Goal: Find contact information: Find contact information

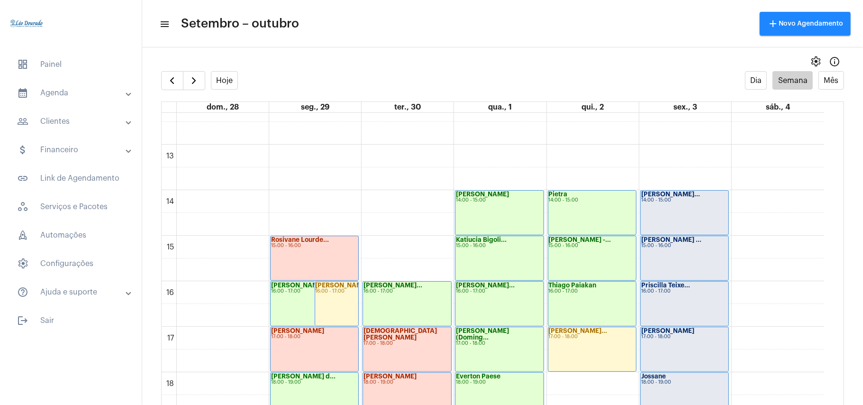
scroll to position [529, 0]
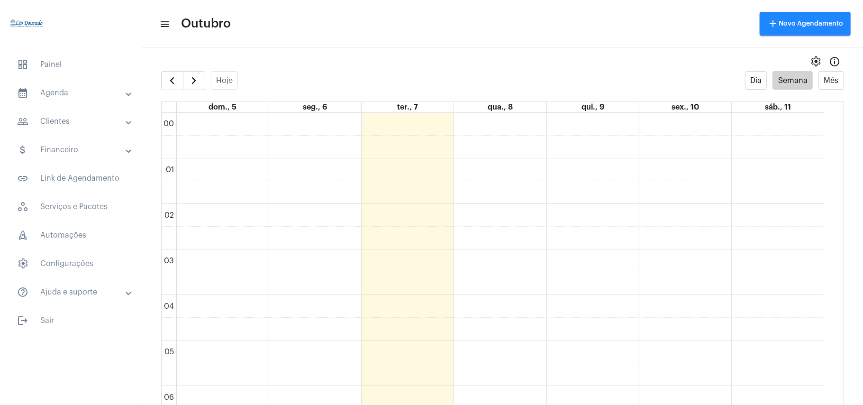
scroll to position [274, 0]
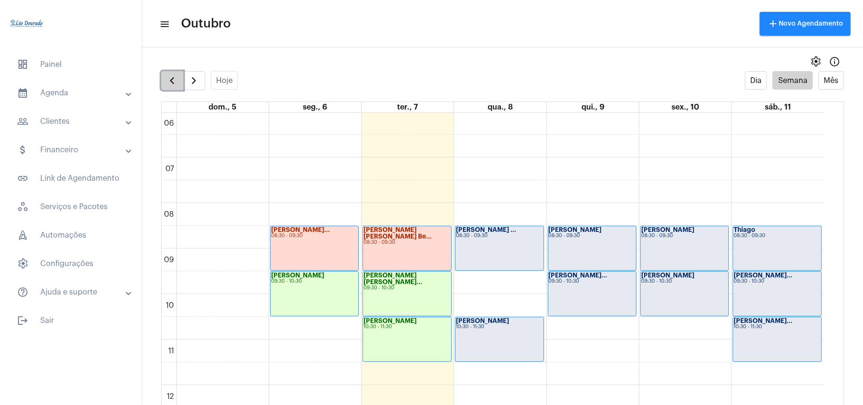
click at [176, 85] on span "button" at bounding box center [171, 80] width 11 height 11
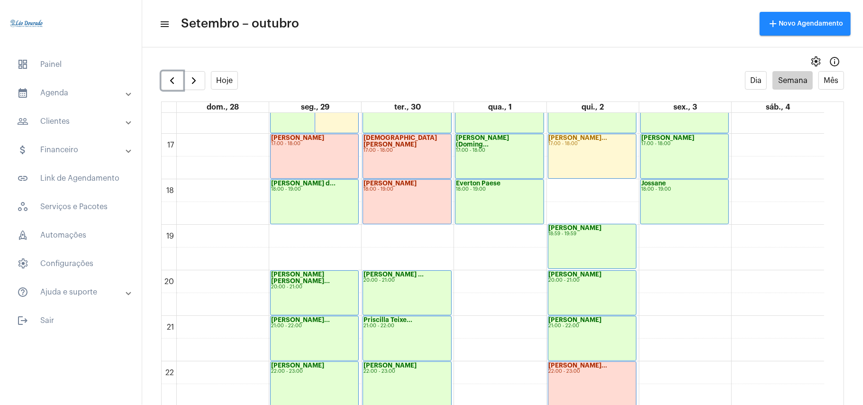
scroll to position [781, 0]
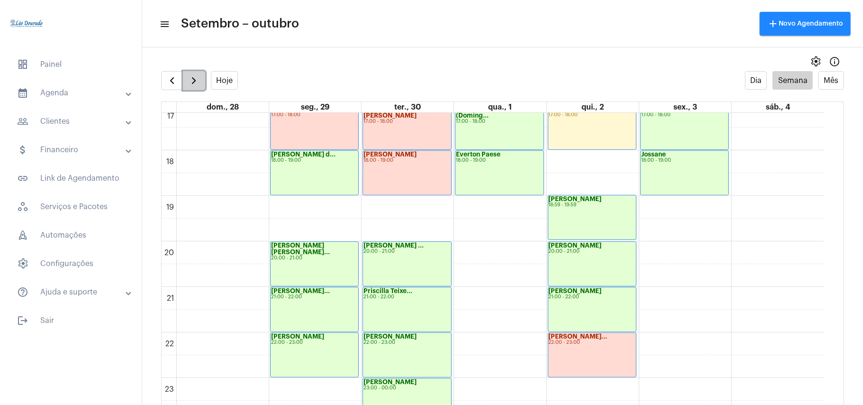
click at [201, 82] on button "button" at bounding box center [194, 80] width 22 height 19
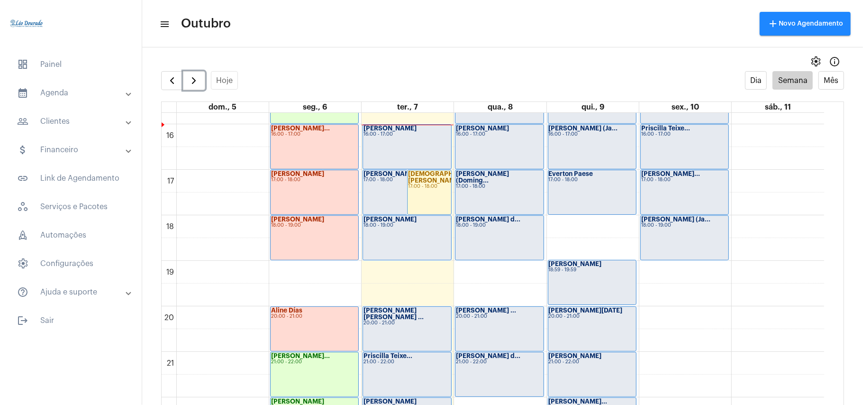
scroll to position [653, 0]
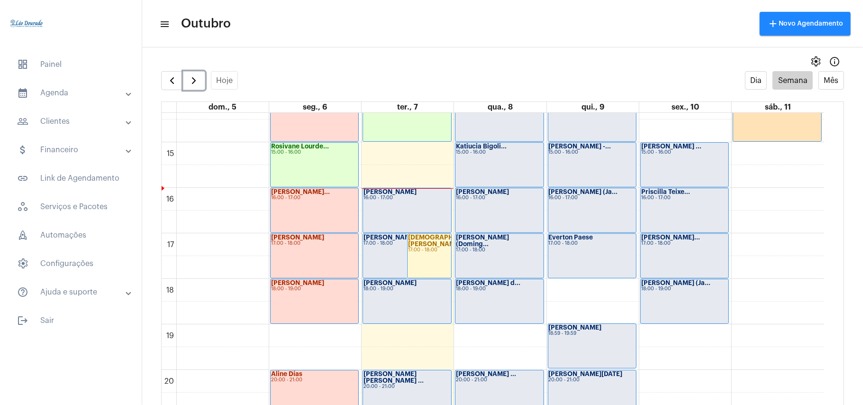
click at [407, 224] on div "[PERSON_NAME] 16:00 - 17:00" at bounding box center [407, 210] width 88 height 44
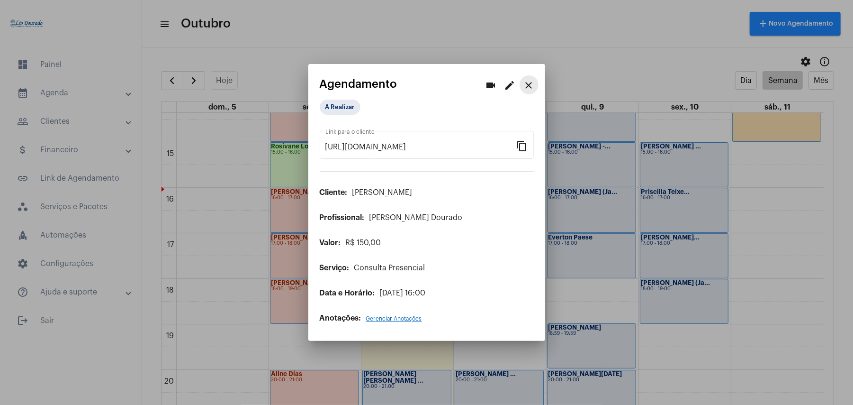
click at [531, 86] on mat-icon "close" at bounding box center [529, 85] width 11 height 11
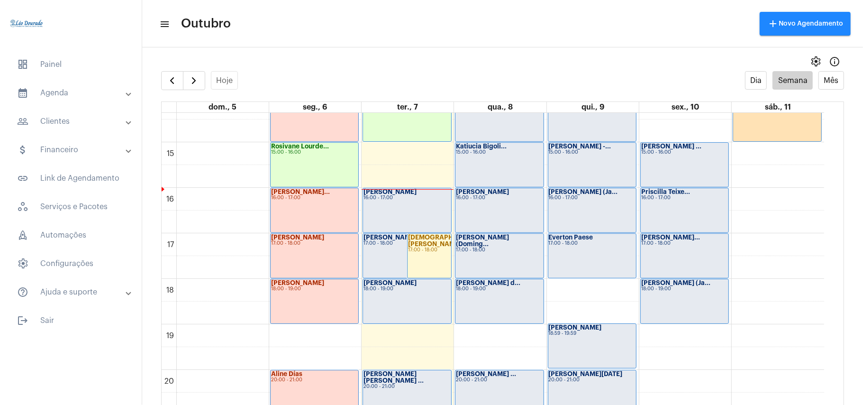
click at [57, 118] on mat-panel-title "people_outline Clientes" at bounding box center [71, 121] width 109 height 11
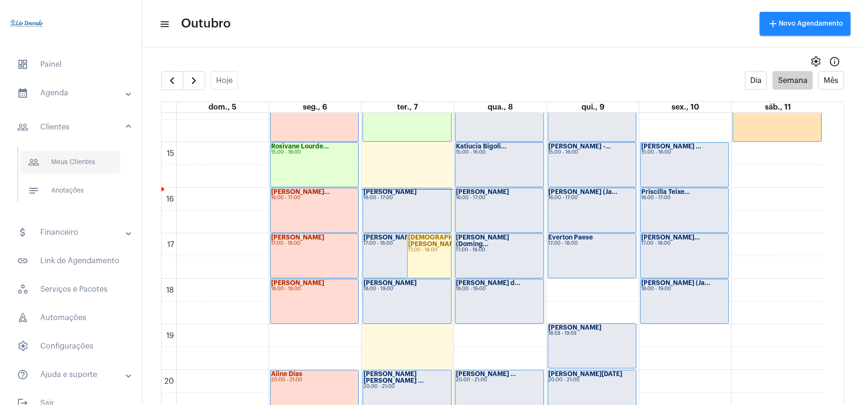
click at [68, 158] on span "people_outline Meus Clientes" at bounding box center [70, 162] width 100 height 23
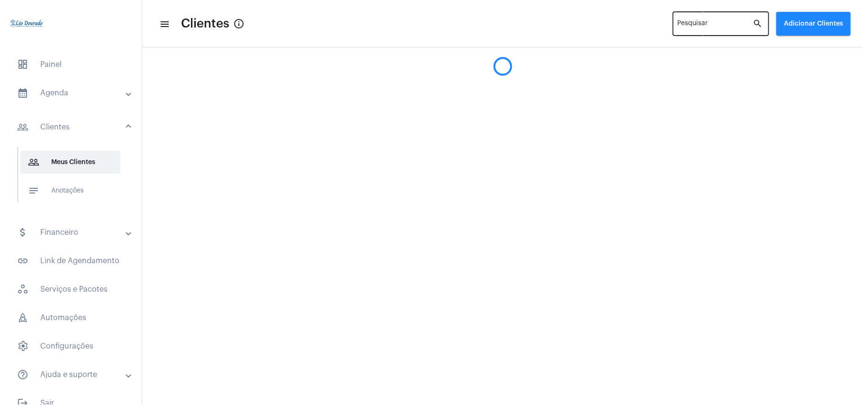
click at [725, 18] on div "Pesquisar" at bounding box center [715, 23] width 75 height 26
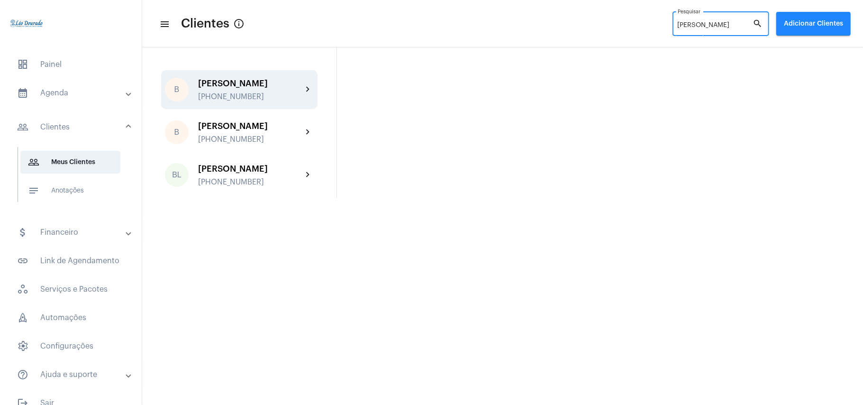
type input "bruno"
click at [220, 92] on div "+5531986276667" at bounding box center [250, 96] width 104 height 9
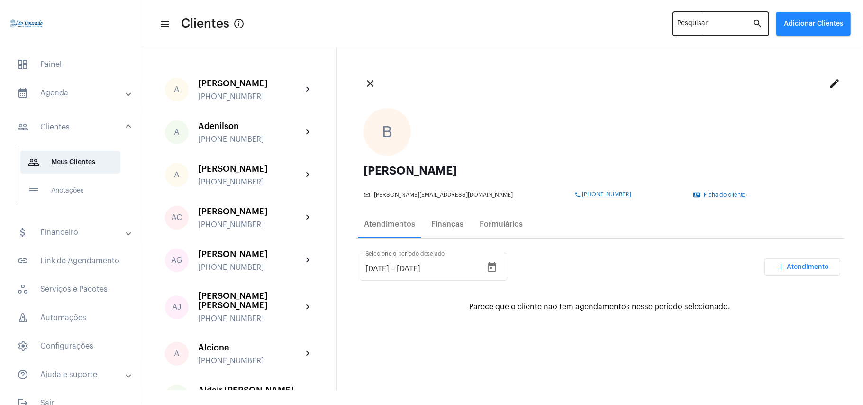
click at [715, 27] on input "Pesquisar" at bounding box center [715, 26] width 75 height 8
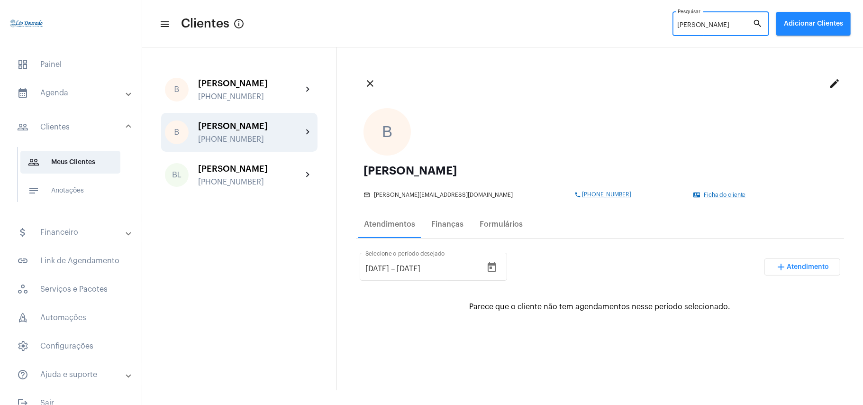
type input "bruno"
click at [243, 137] on div "+5531 984996505" at bounding box center [250, 139] width 104 height 9
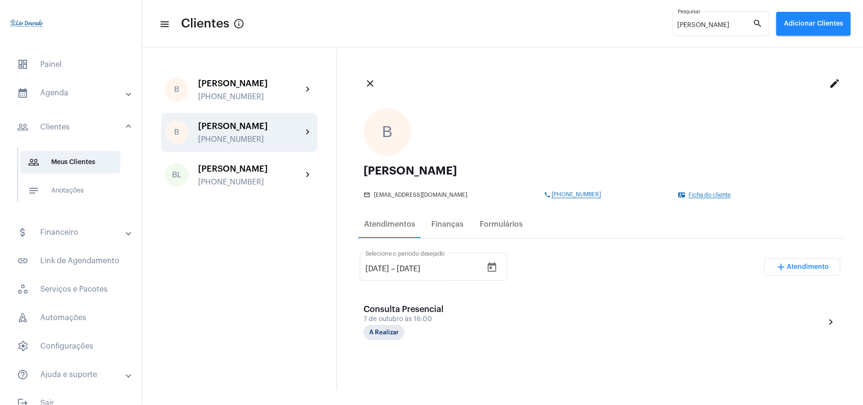
click at [570, 196] on span "+5531 984996505" at bounding box center [576, 194] width 49 height 7
drag, startPoint x: 189, startPoint y: 263, endPoint x: 534, endPoint y: 195, distance: 351.6
click at [544, 195] on div "phone +5531 984996505" at bounding box center [608, 194] width 129 height 7
copy span "5531 984996505"
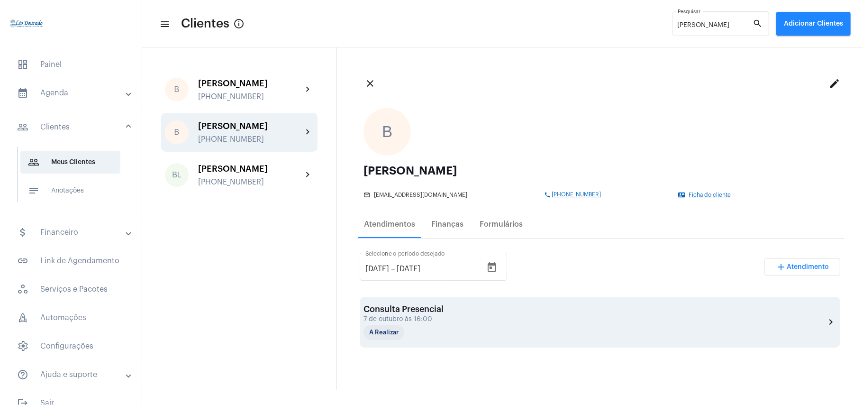
click at [515, 317] on div "Consulta Presencial 7 de outubro às 16:00 A Realizar chevron_right" at bounding box center [599, 322] width 473 height 36
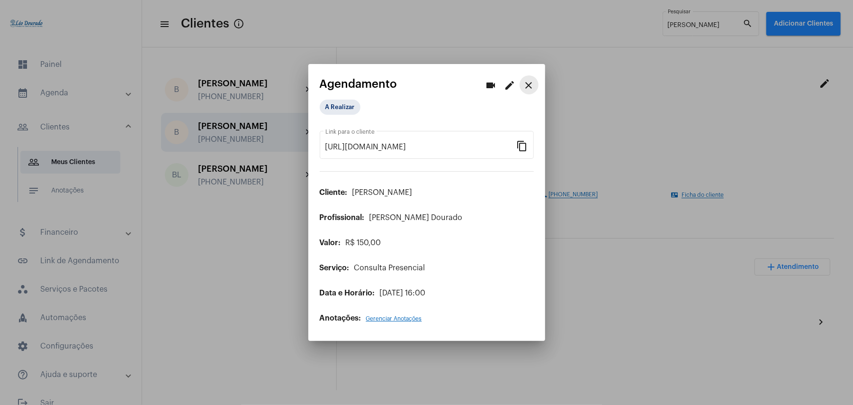
click at [534, 85] on mat-icon "close" at bounding box center [529, 85] width 11 height 11
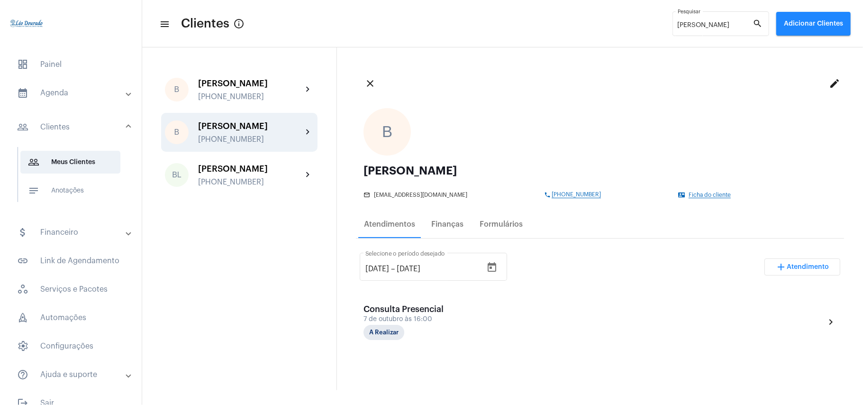
click at [599, 91] on div "close edit" at bounding box center [600, 83] width 488 height 34
click at [61, 67] on span "dashboard Painel" at bounding box center [70, 64] width 123 height 23
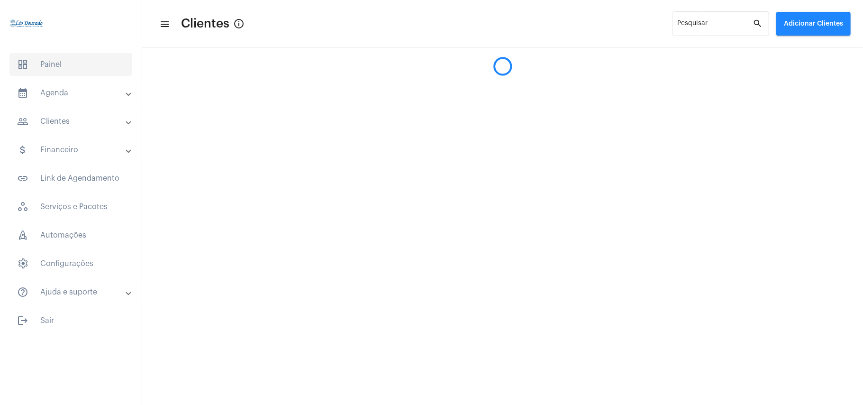
click at [61, 67] on span "dashboard Painel" at bounding box center [70, 64] width 123 height 23
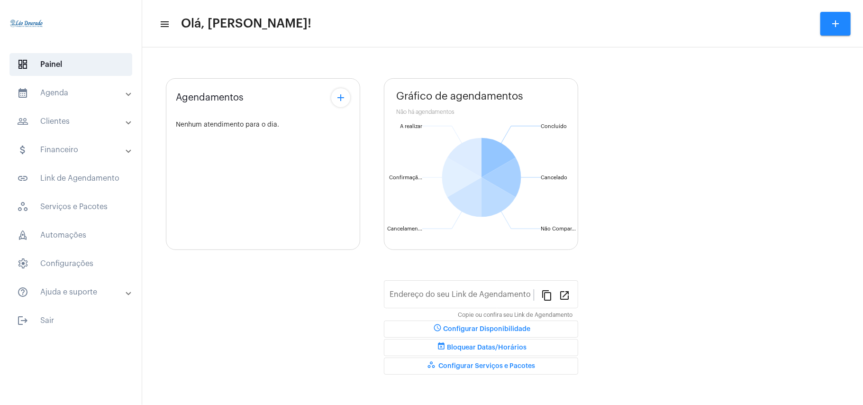
type input "https://neft.com.br/léo-rezende-dourado-"
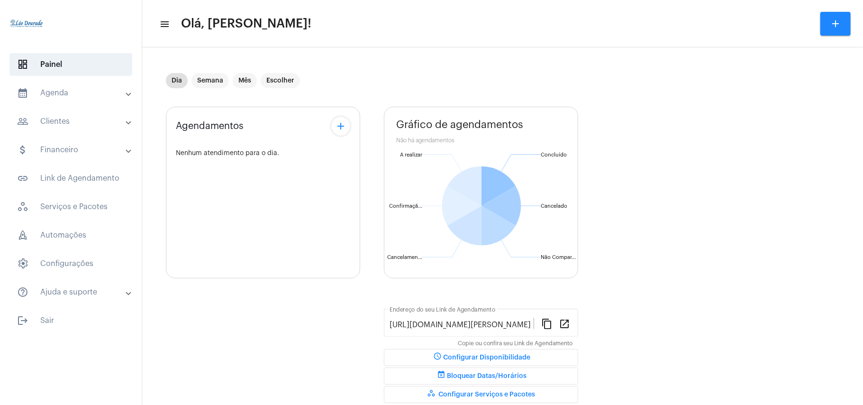
click at [63, 99] on mat-expansion-panel-header "calendar_month_outlined Agenda" at bounding box center [74, 92] width 136 height 23
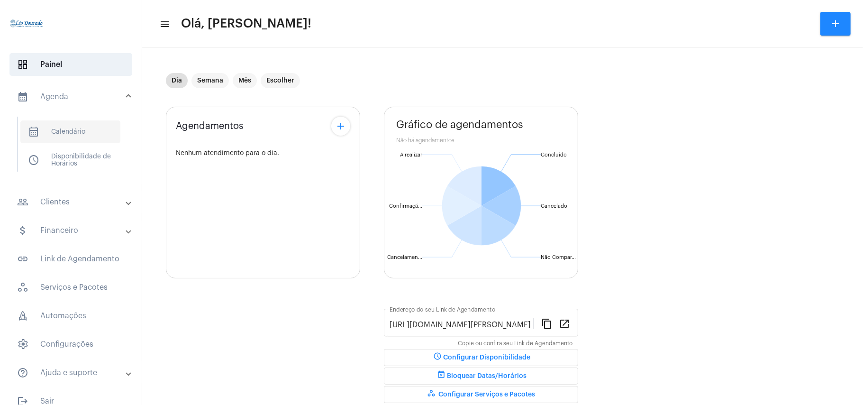
click at [76, 133] on span "calendar_month_outlined Calendário" at bounding box center [70, 131] width 100 height 23
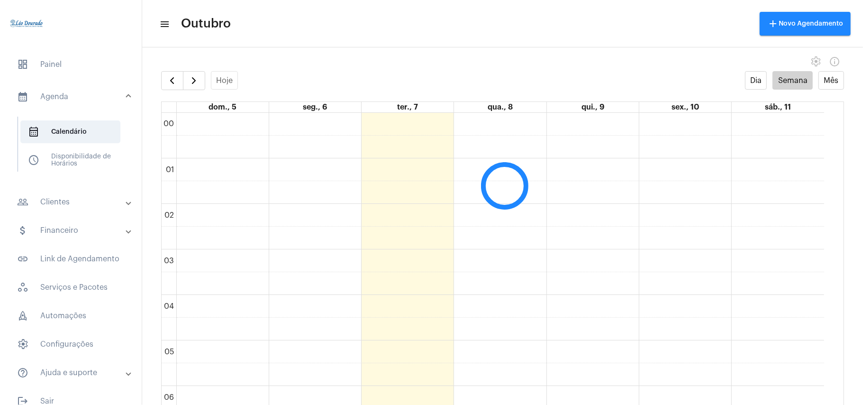
scroll to position [273, 0]
